Goal: Find specific page/section: Find specific page/section

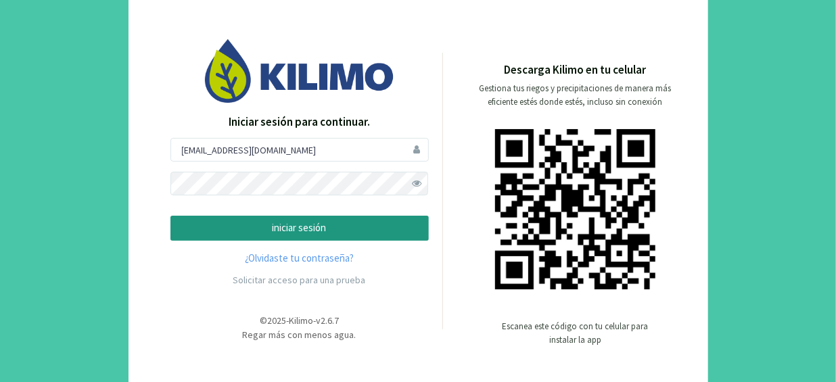
click at [250, 133] on div "Iniciar sesión para continuar. [EMAIL_ADDRESS][DOMAIN_NAME] iniciar sesión ¿Olv…" at bounding box center [299, 204] width 258 height 180
click at [252, 161] on input "[EMAIL_ADDRESS][DOMAIN_NAME]" at bounding box center [299, 150] width 258 height 24
type input "[EMAIL_ADDRESS][DOMAIN_NAME]"
click at [405, 185] on span at bounding box center [417, 184] width 24 height 24
click at [170, 216] on button "iniciar sesión" at bounding box center [299, 228] width 258 height 25
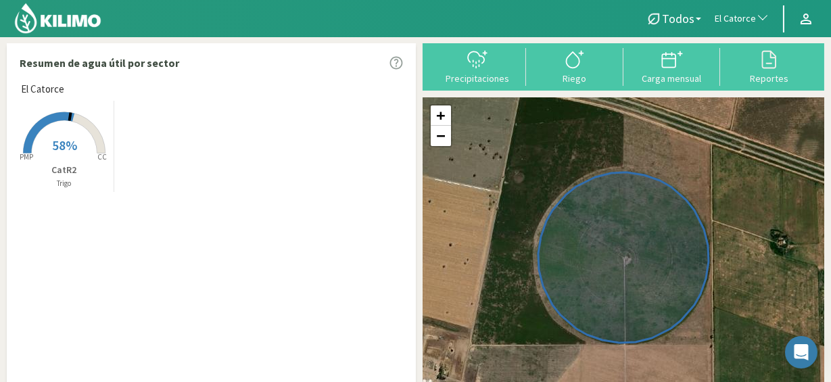
click at [718, 21] on span "El Catorce" at bounding box center [735, 19] width 41 height 14
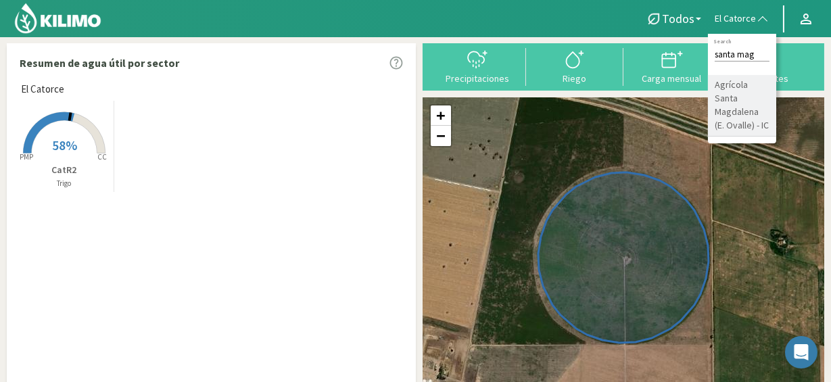
type input "santa mag"
click at [731, 101] on li "Agrícola Santa Magdalena (E. Ovalle) - IC" at bounding box center [742, 106] width 68 height 62
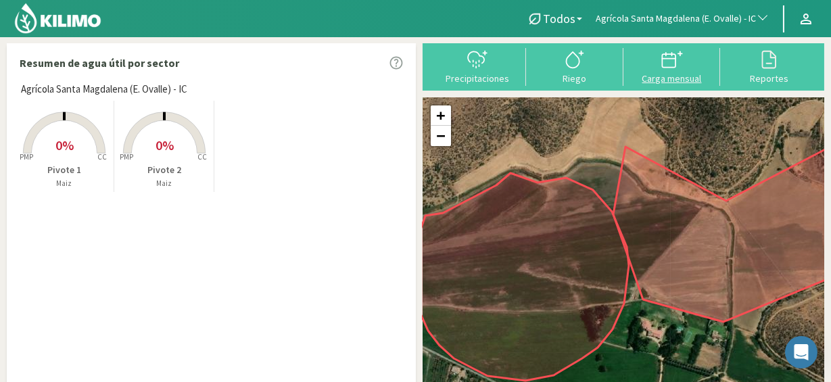
click at [666, 61] on icon at bounding box center [672, 60] width 22 height 22
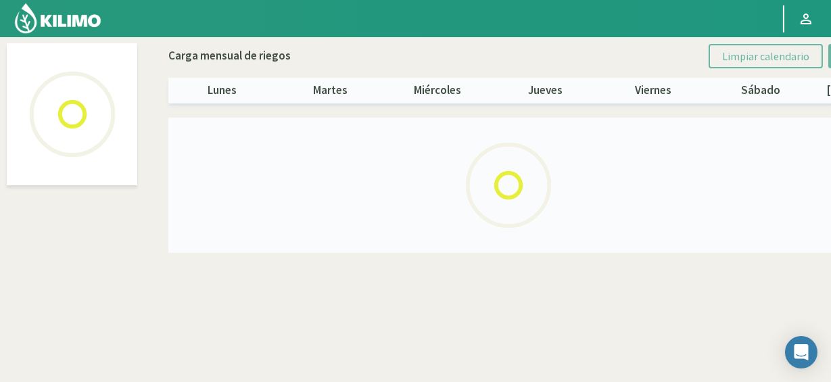
select select "6: Object"
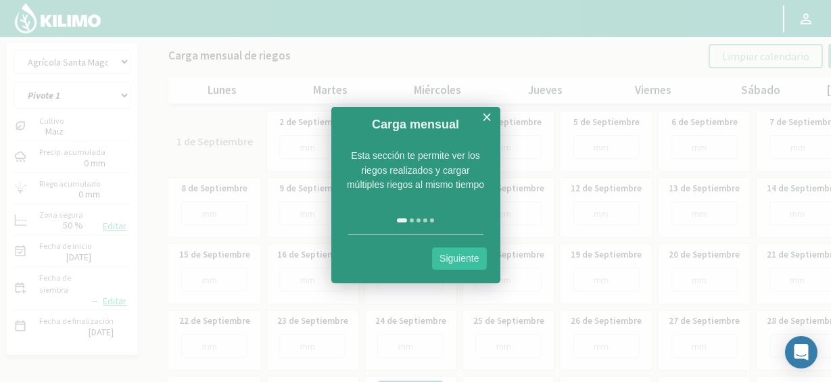
click at [484, 113] on link "×" at bounding box center [487, 117] width 10 height 17
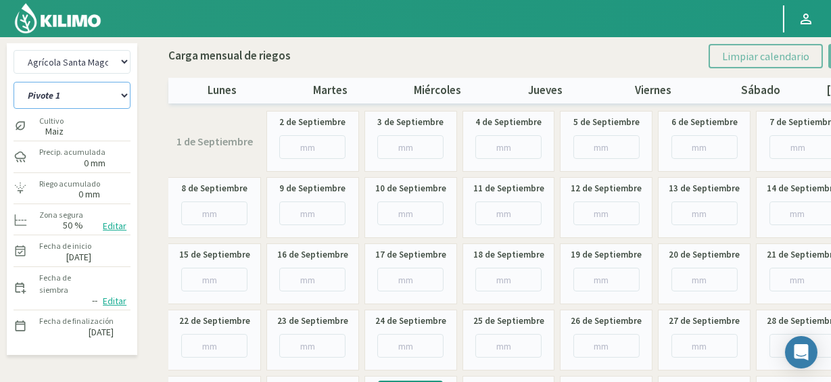
click at [118, 86] on select "Pivote 1 Pivote 2" at bounding box center [72, 95] width 117 height 27
click at [107, 93] on select "Pivote 1 Pivote 2" at bounding box center [72, 95] width 117 height 27
click at [108, 99] on select "Pivote 1 Pivote 2" at bounding box center [72, 95] width 117 height 27
click at [93, 68] on select "Agr. Huertos de Chocalan Agrícola Bakia Agrícola [GEOGRAPHIC_DATA] - IC Agrícol…" at bounding box center [72, 62] width 117 height 24
click at [14, 50] on select "Agr. Huertos de Chocalan Agrícola Bakia Agrícola [GEOGRAPHIC_DATA] - IC Agrícol…" at bounding box center [72, 62] width 117 height 24
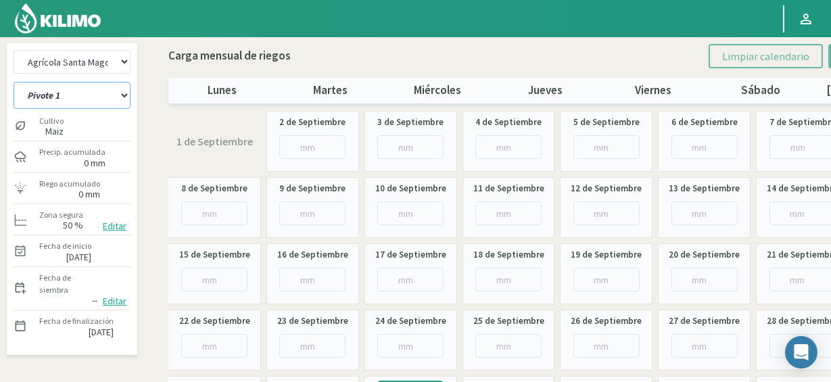
click at [83, 95] on select "Pivote 1 Pivote 2" at bounding box center [72, 95] width 117 height 27
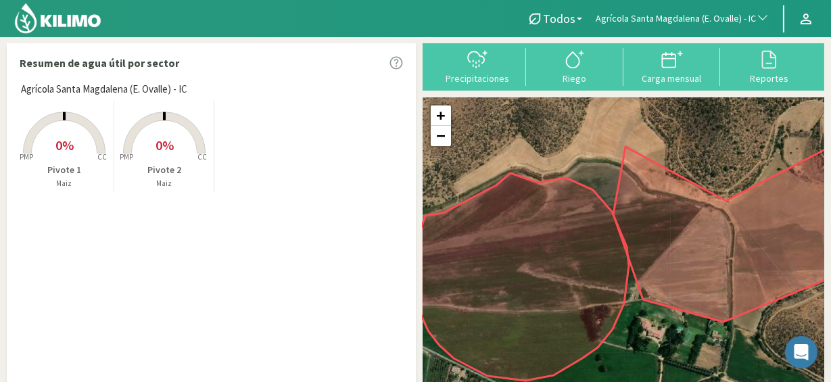
click at [673, 20] on span "Agrícola Santa Magdalena (E. Ovalle) - IC" at bounding box center [676, 19] width 160 height 14
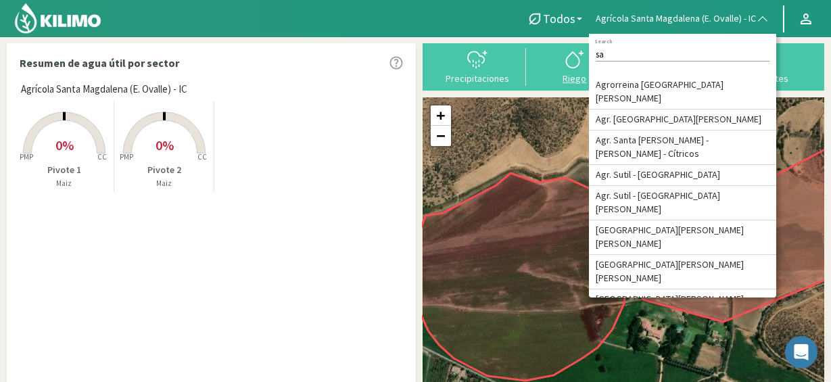
type input "s"
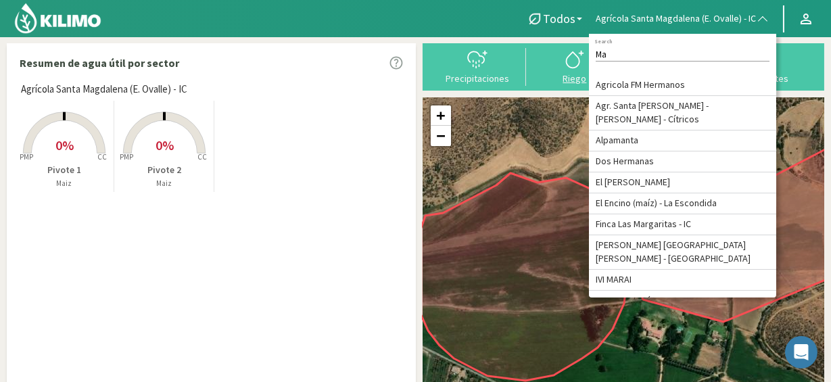
type input "M"
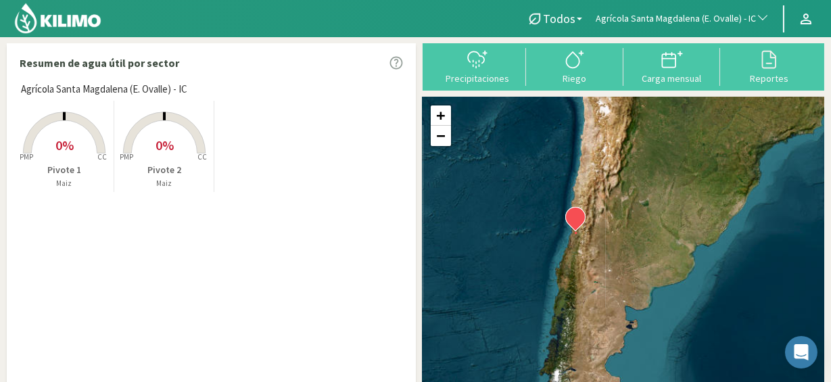
click at [653, 19] on span "Agrícola Santa Magdalena (E. Ovalle) - IC" at bounding box center [676, 19] width 160 height 14
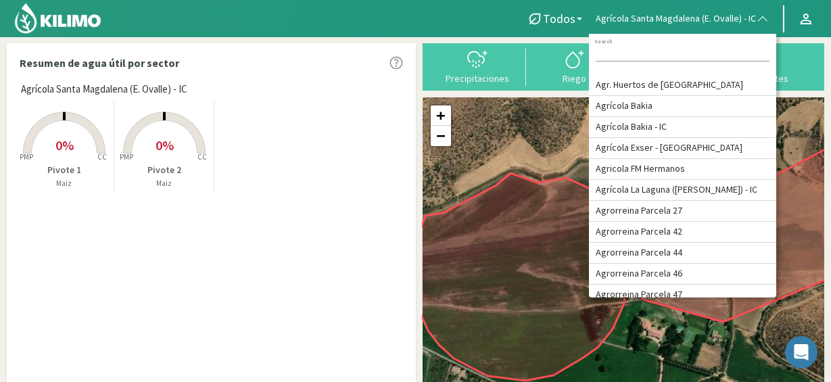
click at [656, 12] on span "Agrícola Santa Magdalena (E. Ovalle) - IC" at bounding box center [676, 19] width 160 height 14
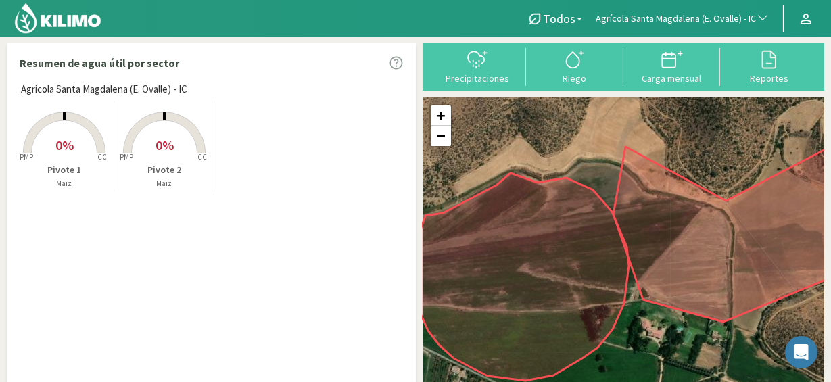
click at [656, 12] on span "Agrícola Santa Magdalena (E. Ovalle) - IC" at bounding box center [676, 19] width 160 height 14
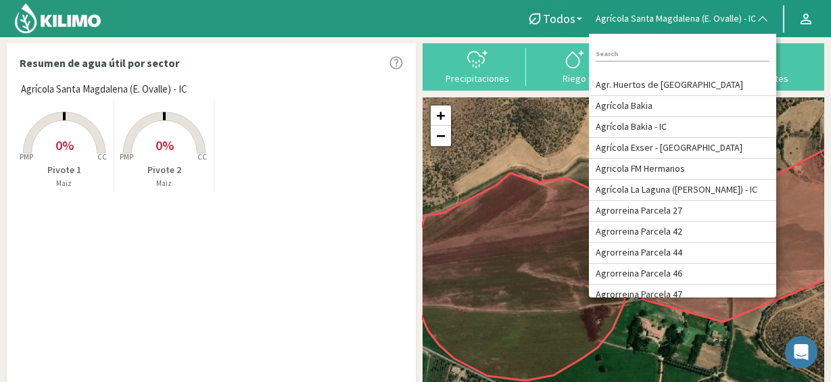
click at [245, 170] on div "Created with Highcharts 9.2.2 PMP CC 0% Pivote 1 Maiz Created with Highcharts 9…" at bounding box center [214, 146] width 401 height 98
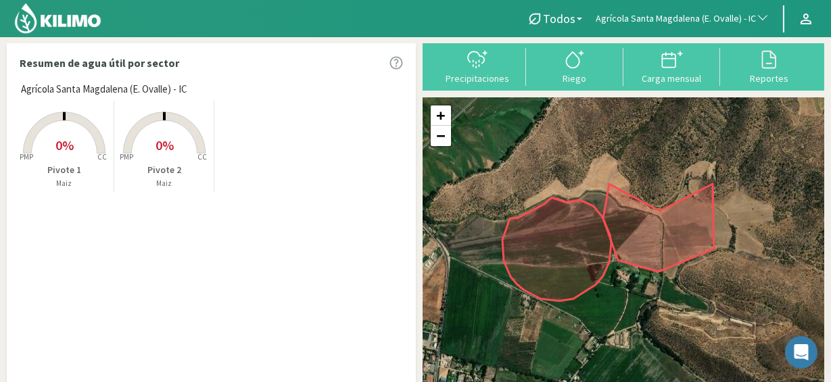
click at [751, 17] on span "Agrícola Santa Magdalena (E. Ovalle) - IC" at bounding box center [676, 19] width 160 height 14
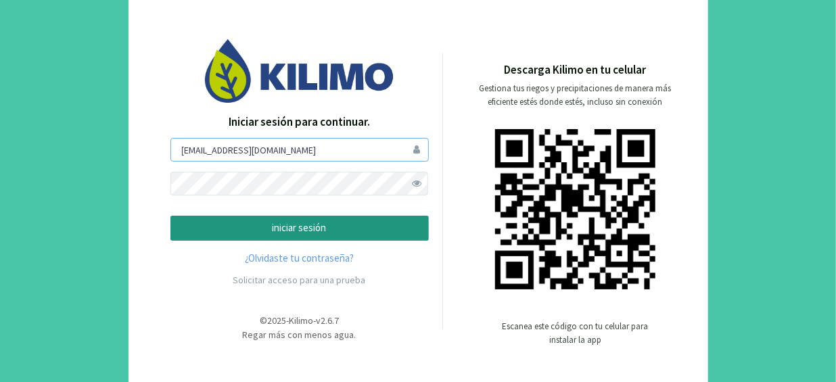
click at [361, 155] on input "[EMAIL_ADDRESS][DOMAIN_NAME]" at bounding box center [299, 150] width 258 height 24
type input "[EMAIL_ADDRESS][DOMAIN_NAME]"
click at [417, 184] on span at bounding box center [417, 184] width 24 height 24
click at [170, 216] on button "iniciar sesión" at bounding box center [299, 228] width 258 height 25
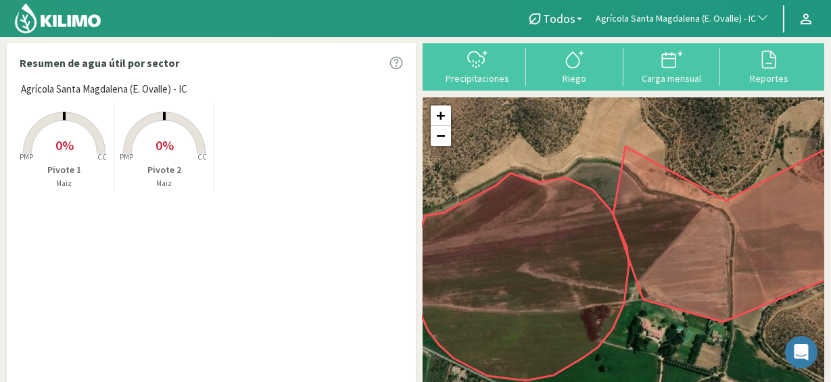
click at [641, 9] on button "Agrícola Santa Magdalena (E. Ovalle) - IC" at bounding box center [682, 19] width 187 height 30
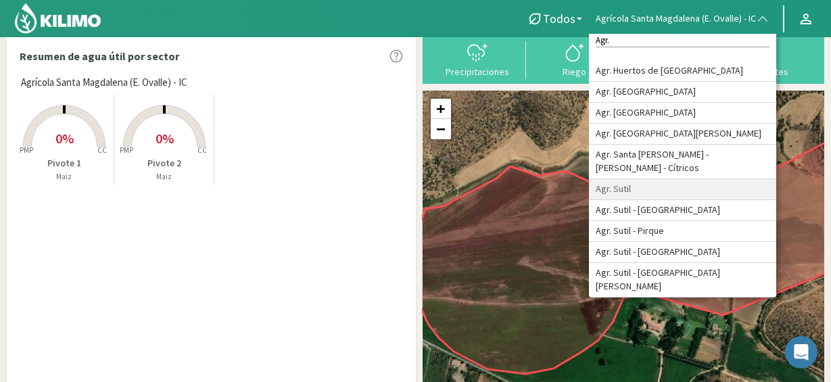
scroll to position [9, 0]
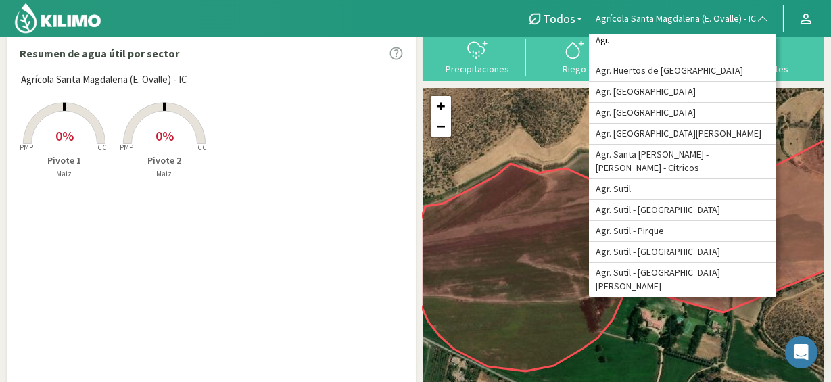
type input "Agr."
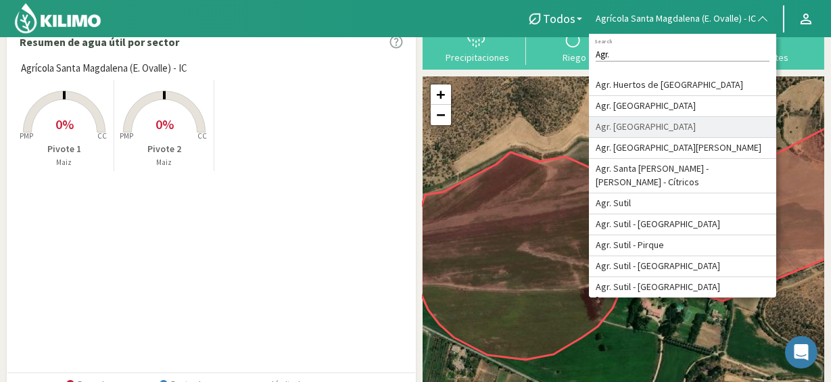
scroll to position [19, 0]
